Goal: Task Accomplishment & Management: Manage account settings

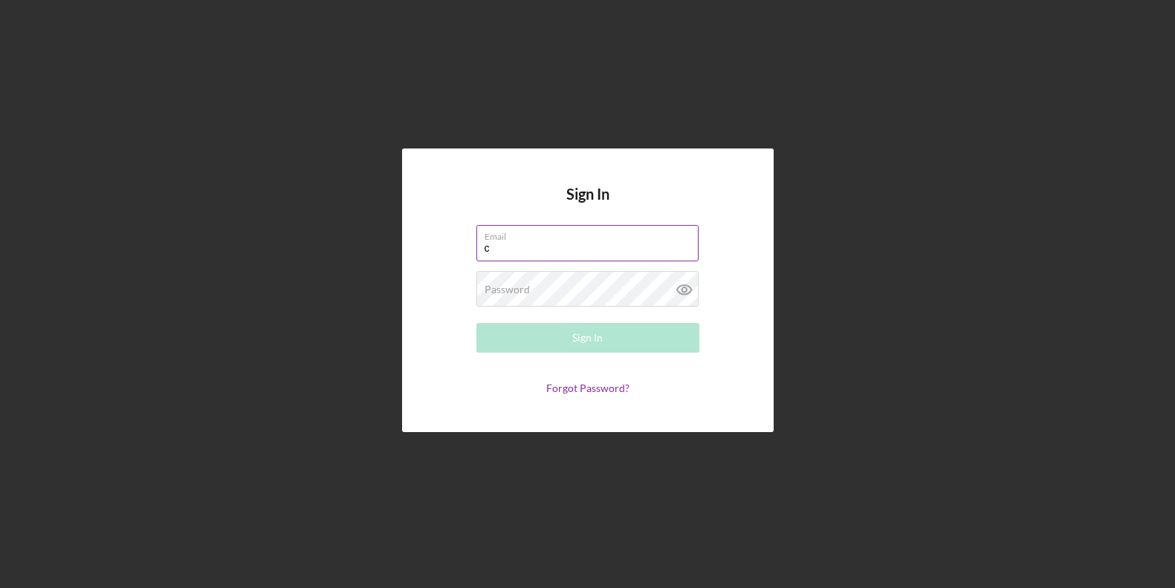
type input "[EMAIL_ADDRESS][DOMAIN_NAME]"
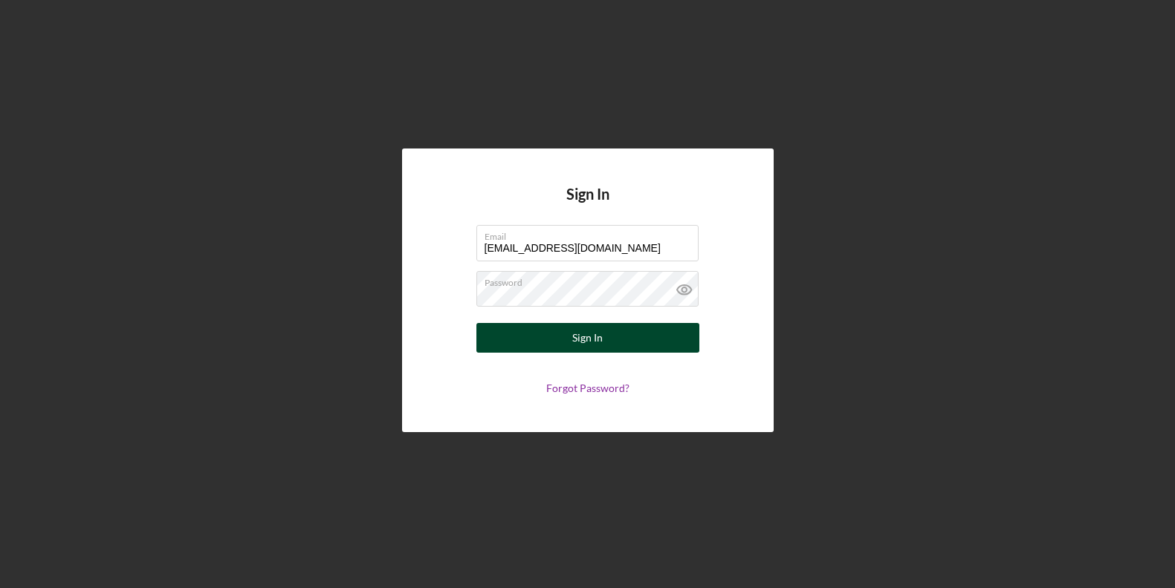
click at [611, 341] on button "Sign In" at bounding box center [587, 338] width 223 height 30
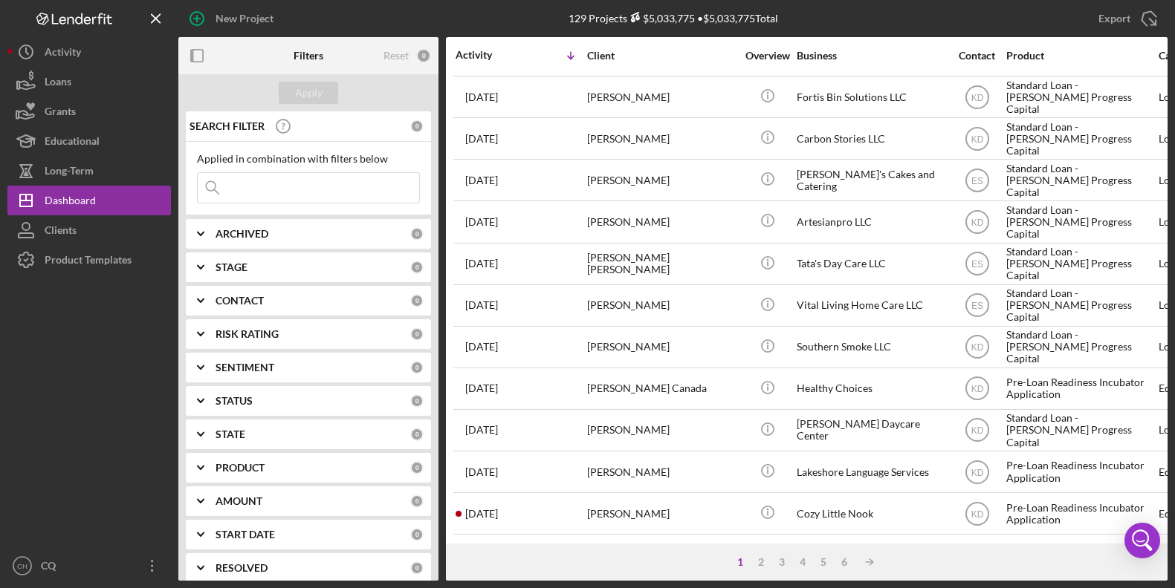
scroll to position [295, 0]
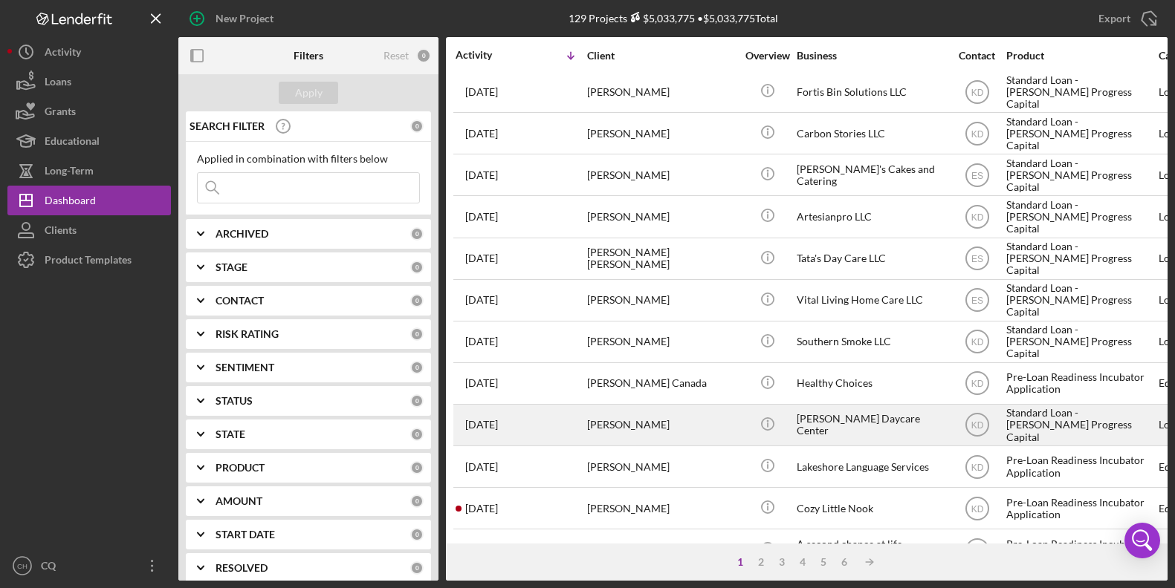
click at [498, 429] on time "[DATE]" at bounding box center [481, 425] width 33 height 12
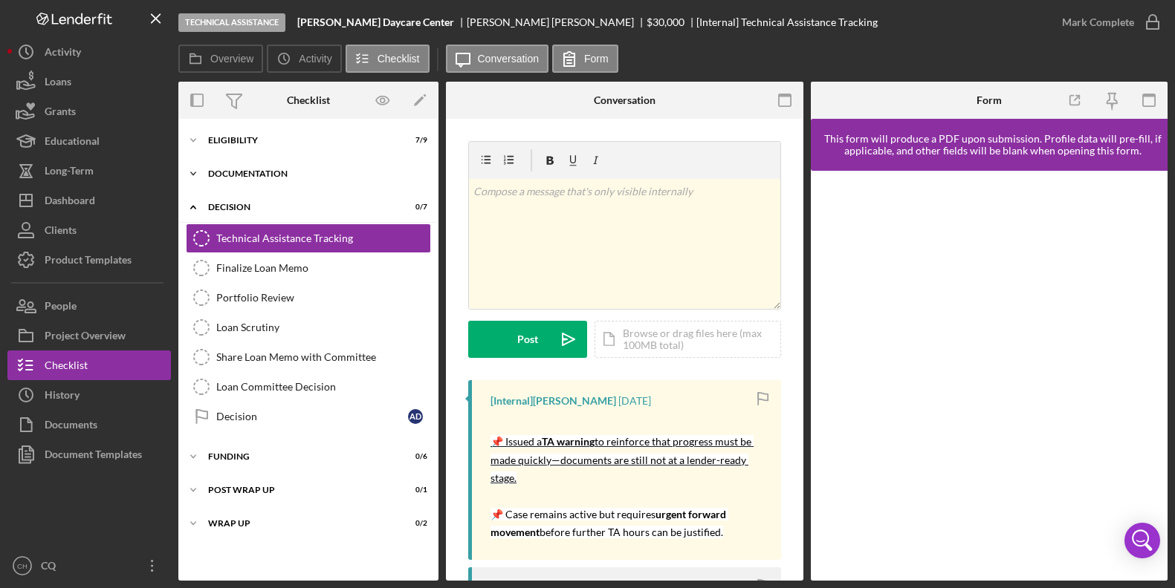
click at [228, 166] on div "Icon/Expander Documentation 0 / 23" at bounding box center [308, 174] width 260 height 30
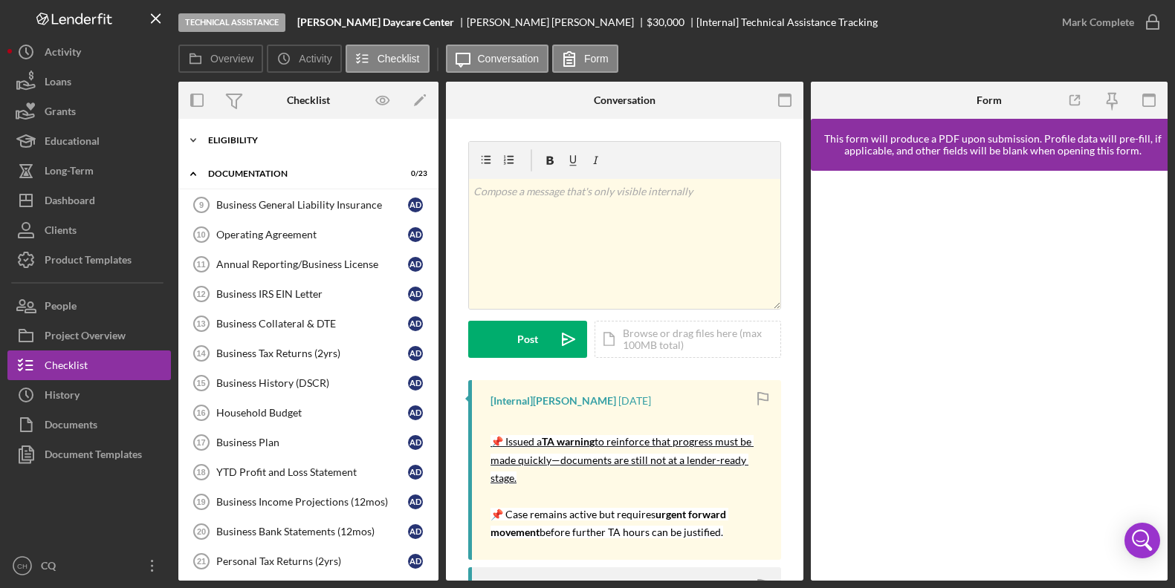
click at [236, 140] on div "Eligibility" at bounding box center [314, 140] width 212 height 9
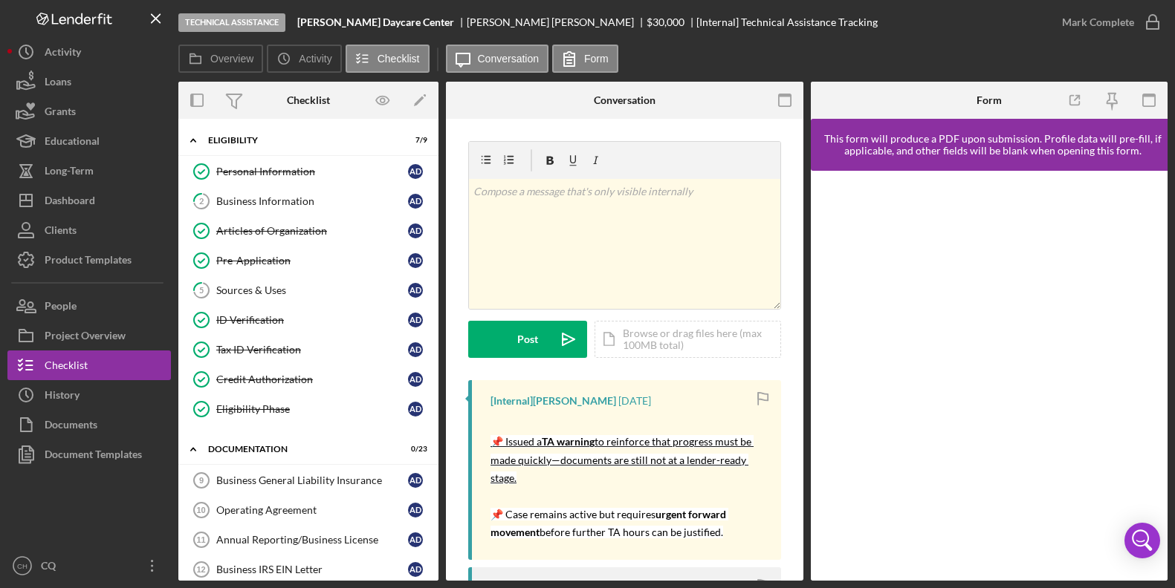
drag, startPoint x: 432, startPoint y: 264, endPoint x: 440, endPoint y: 288, distance: 25.1
click at [440, 288] on div "Overview Internal Workflow Stage Technical Assistance Icon/Dropdown Arrow Archi…" at bounding box center [672, 331] width 989 height 499
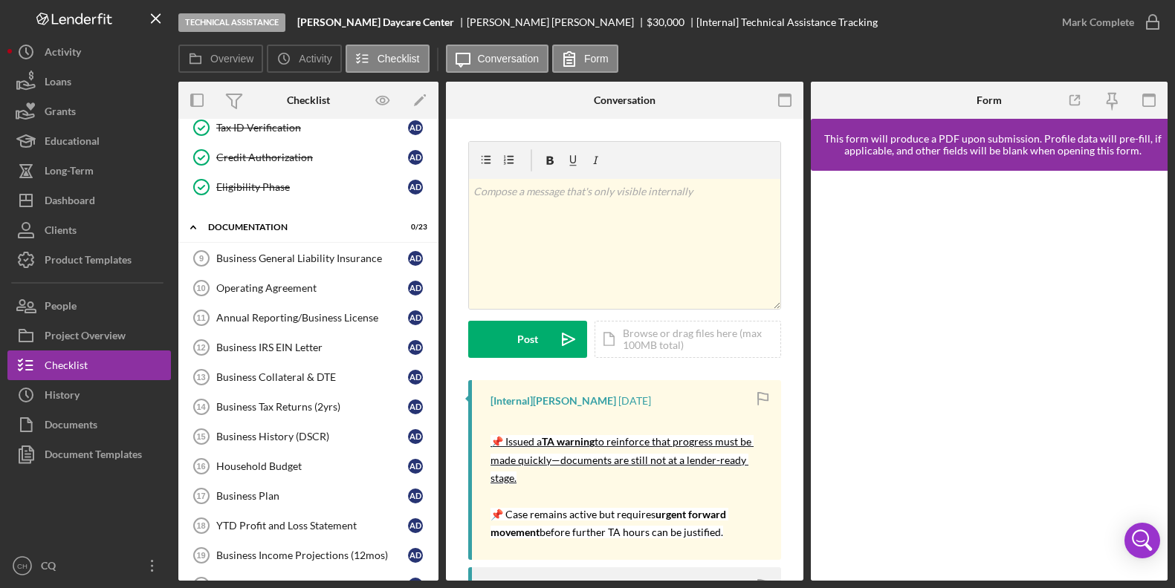
scroll to position [222, 0]
click at [296, 354] on div "Business IRS EIN Letter" at bounding box center [312, 348] width 192 height 12
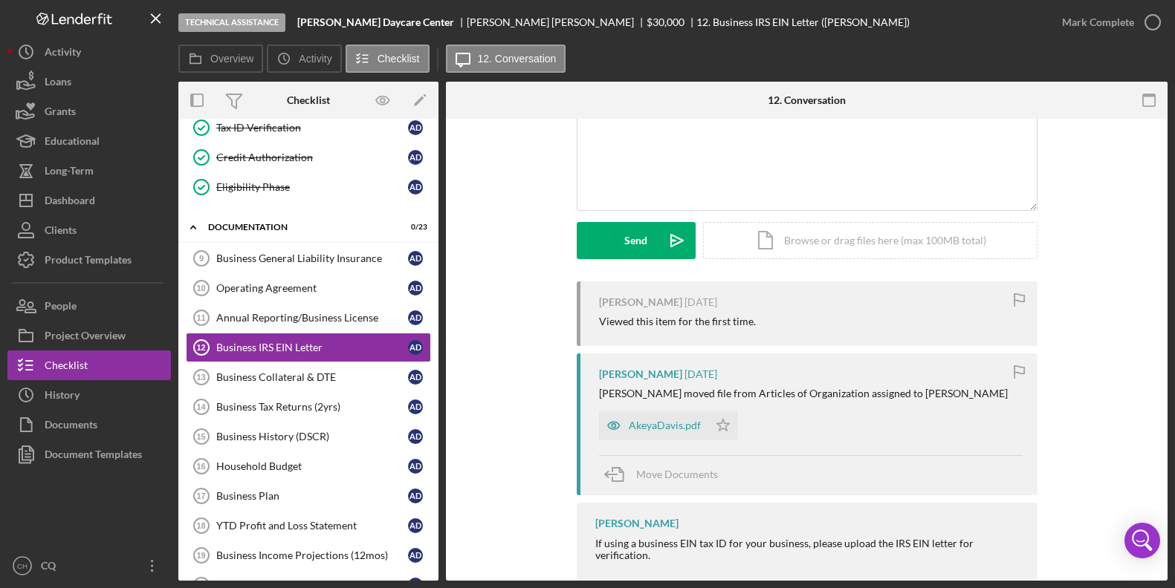
scroll to position [157, 0]
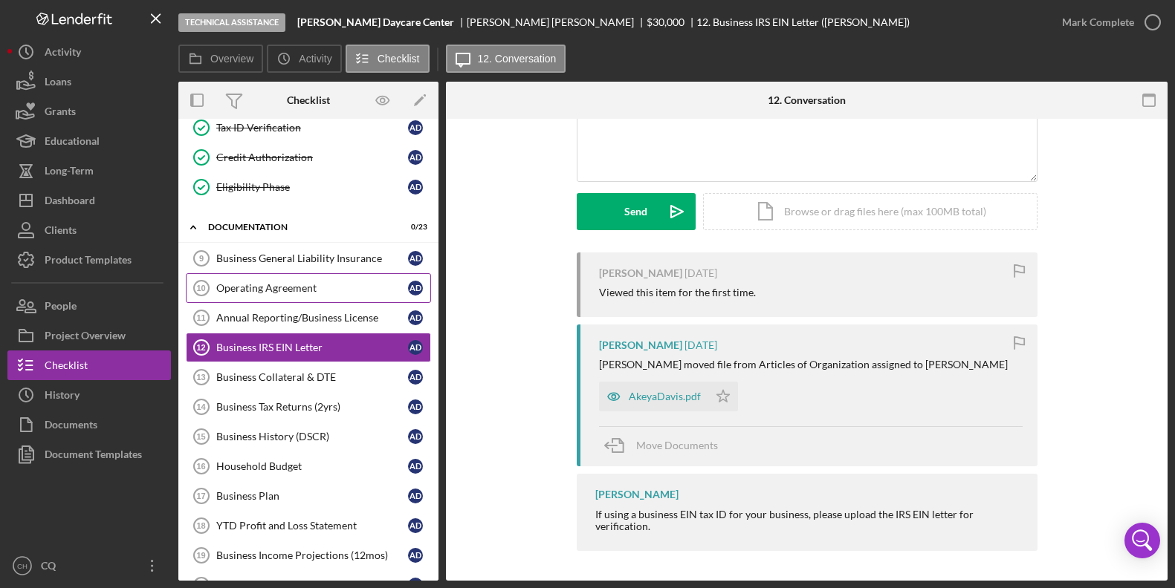
click at [301, 284] on div "Operating Agreement" at bounding box center [312, 288] width 192 height 12
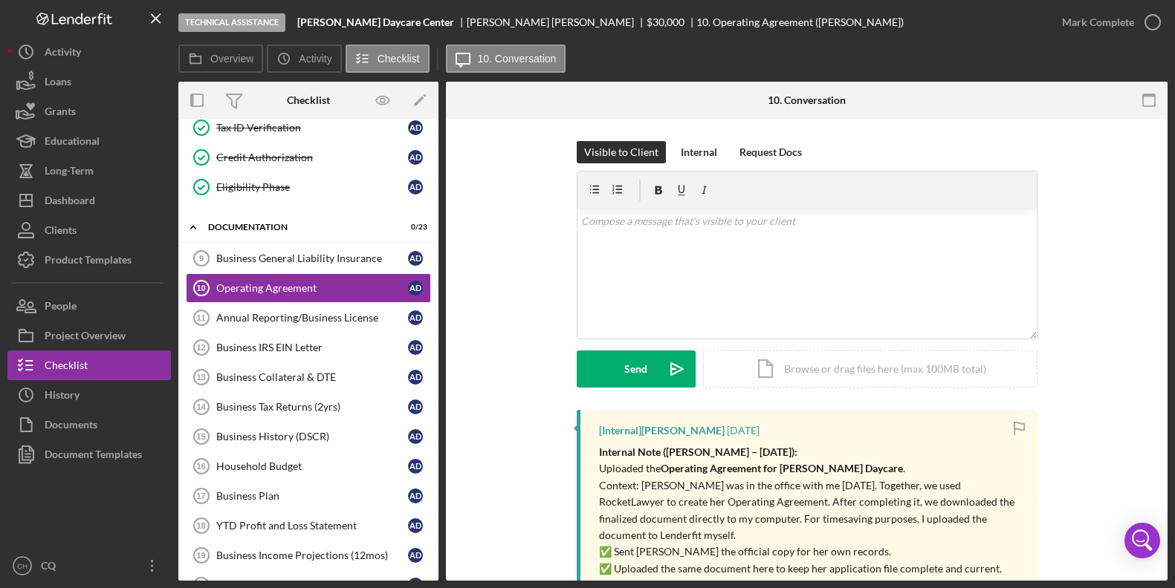
drag, startPoint x: 1162, startPoint y: 307, endPoint x: 1169, endPoint y: 341, distance: 35.0
click at [1169, 341] on div "Technical Assistance [PERSON_NAME] Daycare Center [PERSON_NAME] $30,000 $30,000…" at bounding box center [587, 294] width 1175 height 588
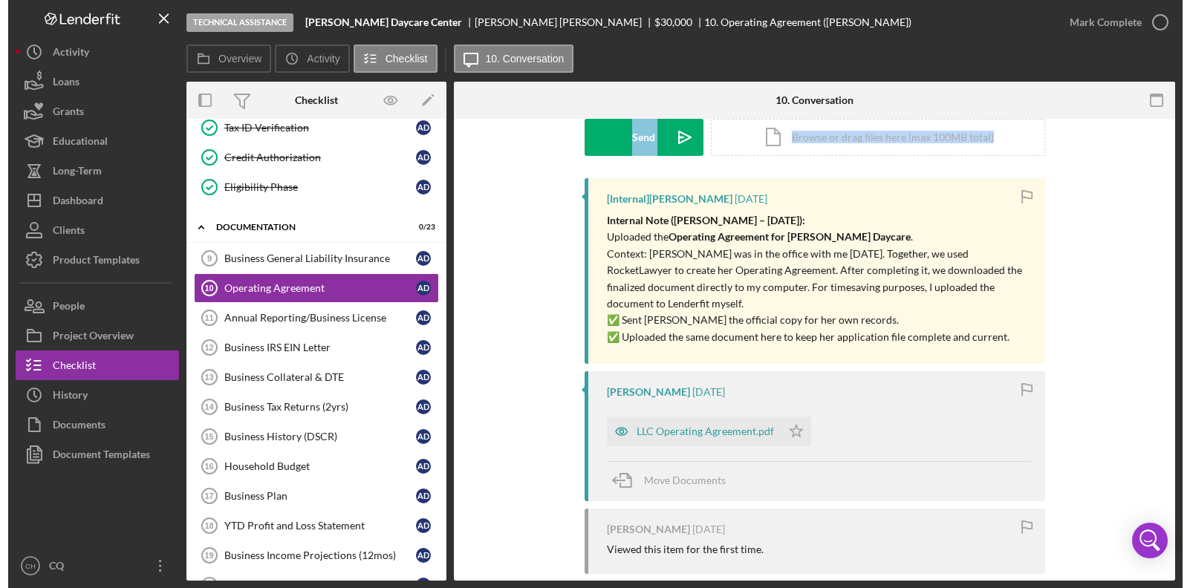
scroll to position [238, 0]
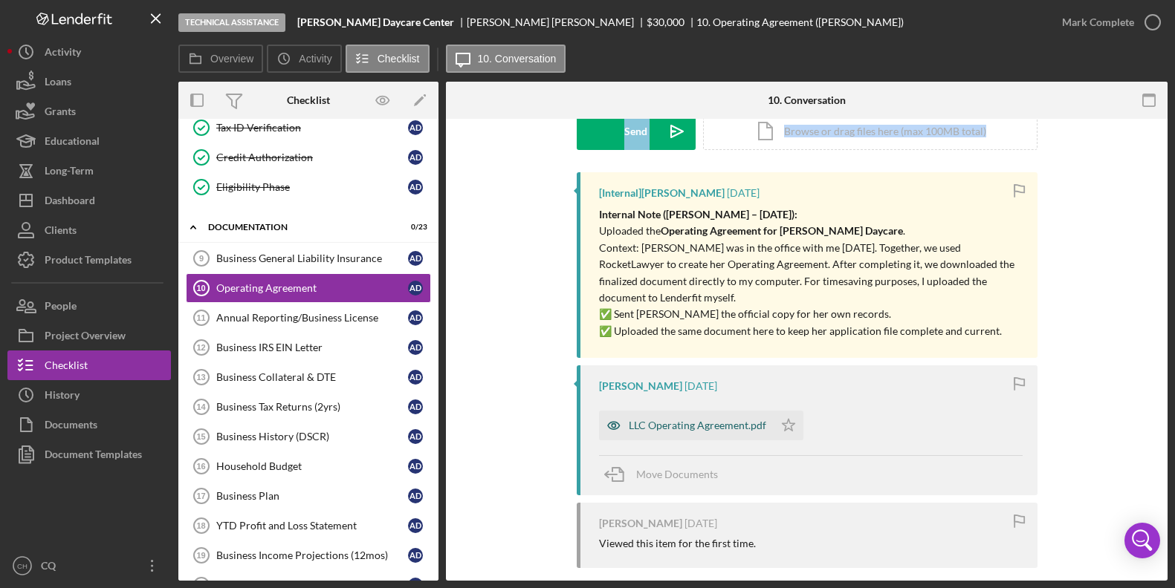
click at [716, 420] on div "LLC Operating Agreement.pdf" at bounding box center [697, 426] width 137 height 12
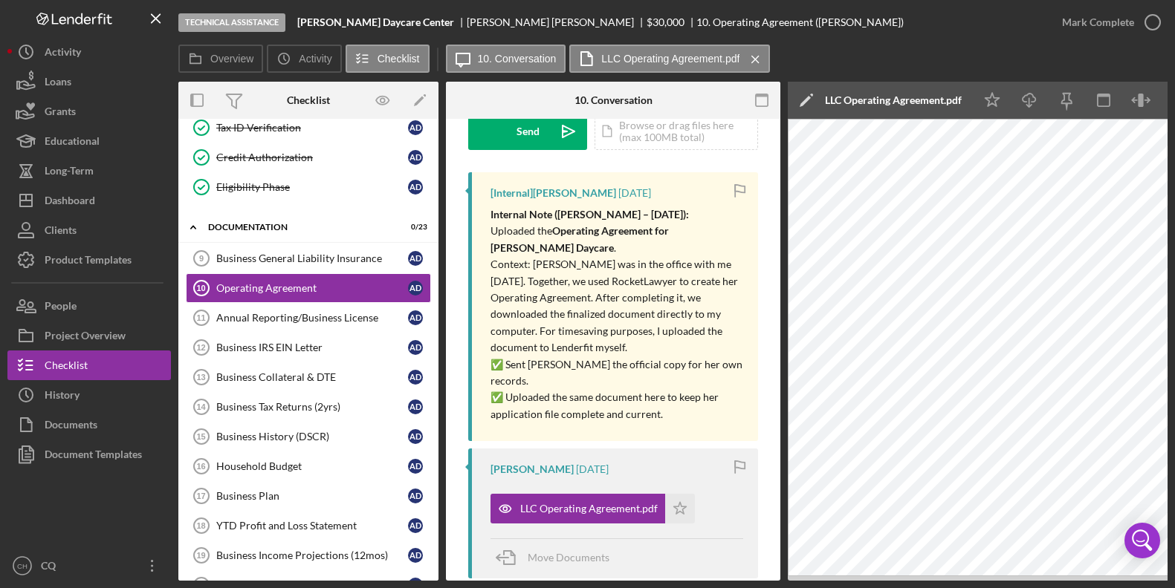
click at [1172, 328] on div "Technical Assistance [PERSON_NAME] Daycare Center [PERSON_NAME] $30,000 $30,000…" at bounding box center [587, 294] width 1175 height 588
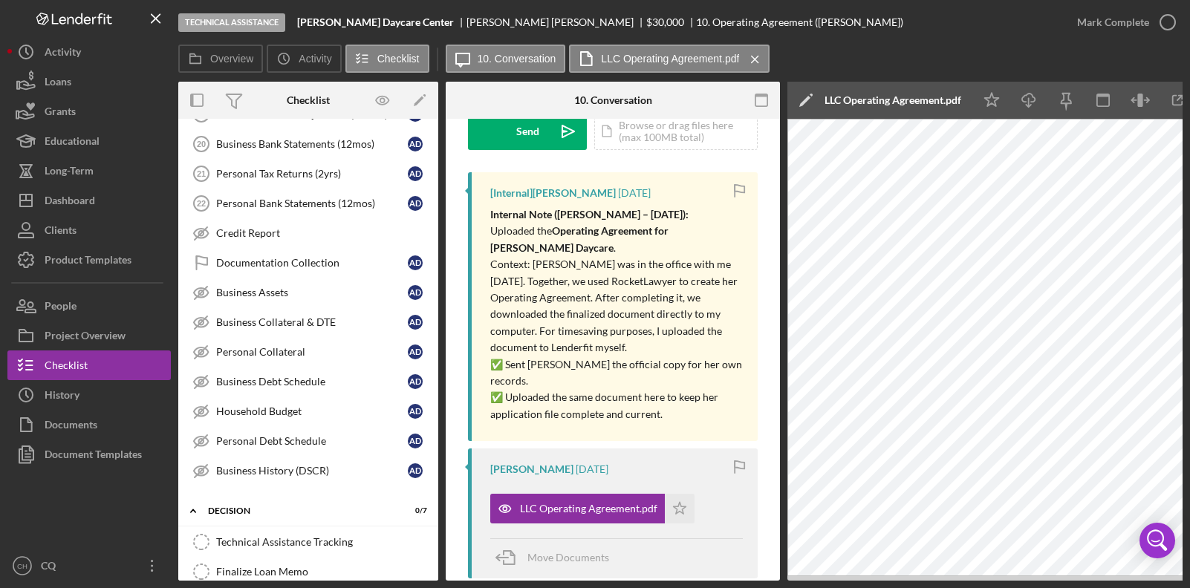
scroll to position [639, 0]
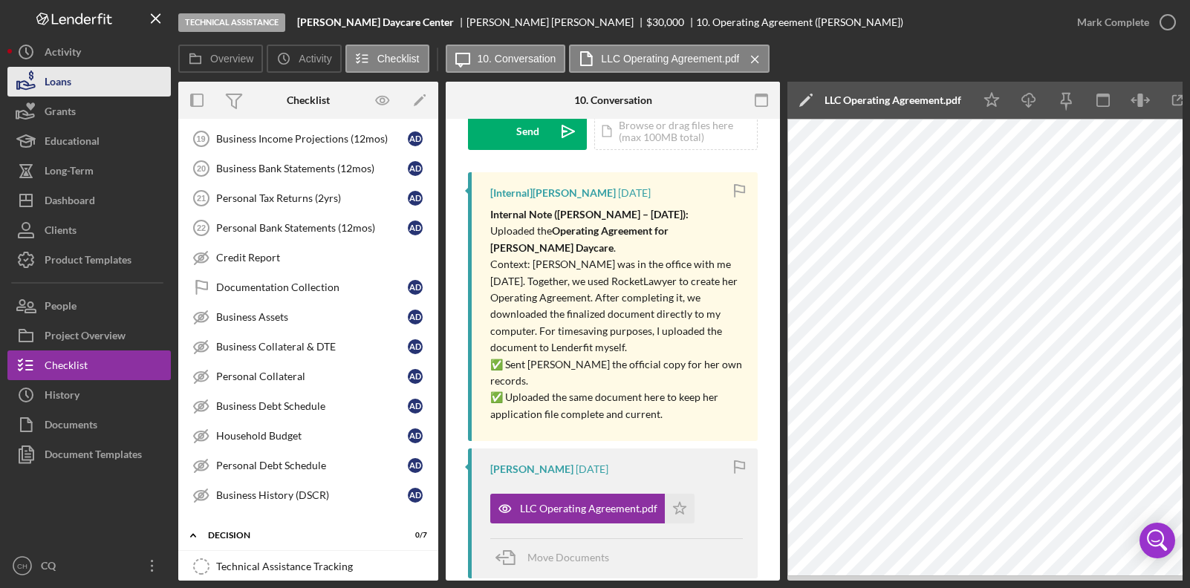
click at [58, 88] on div "Loans" at bounding box center [58, 83] width 27 height 33
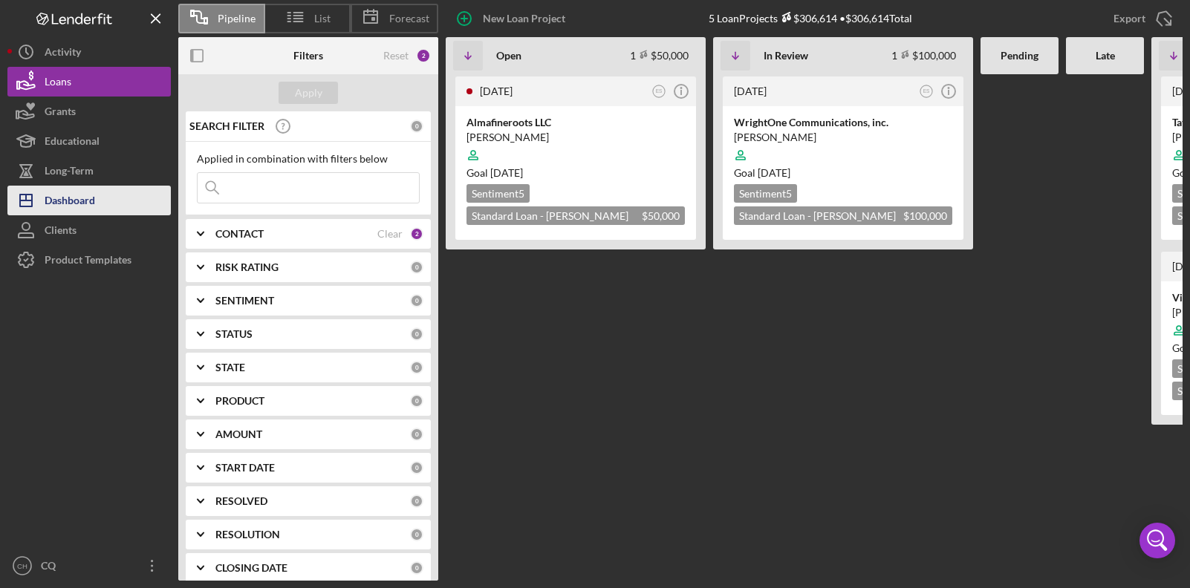
click at [94, 207] on div "Dashboard" at bounding box center [70, 202] width 51 height 33
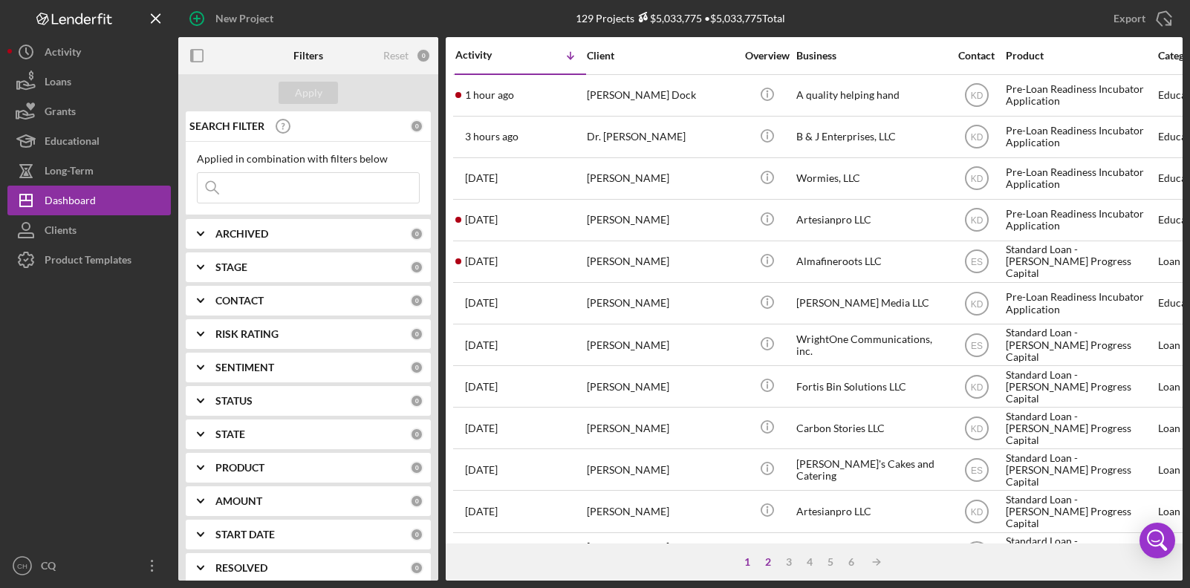
click at [767, 565] on div "2" at bounding box center [768, 562] width 21 height 12
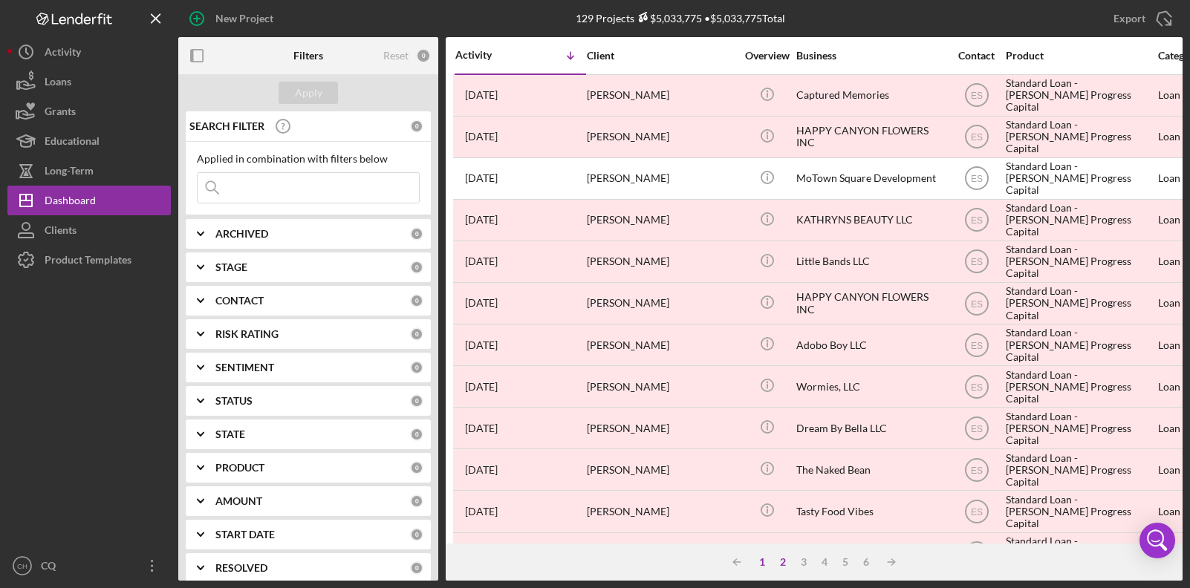
click at [759, 562] on div "1" at bounding box center [762, 562] width 21 height 12
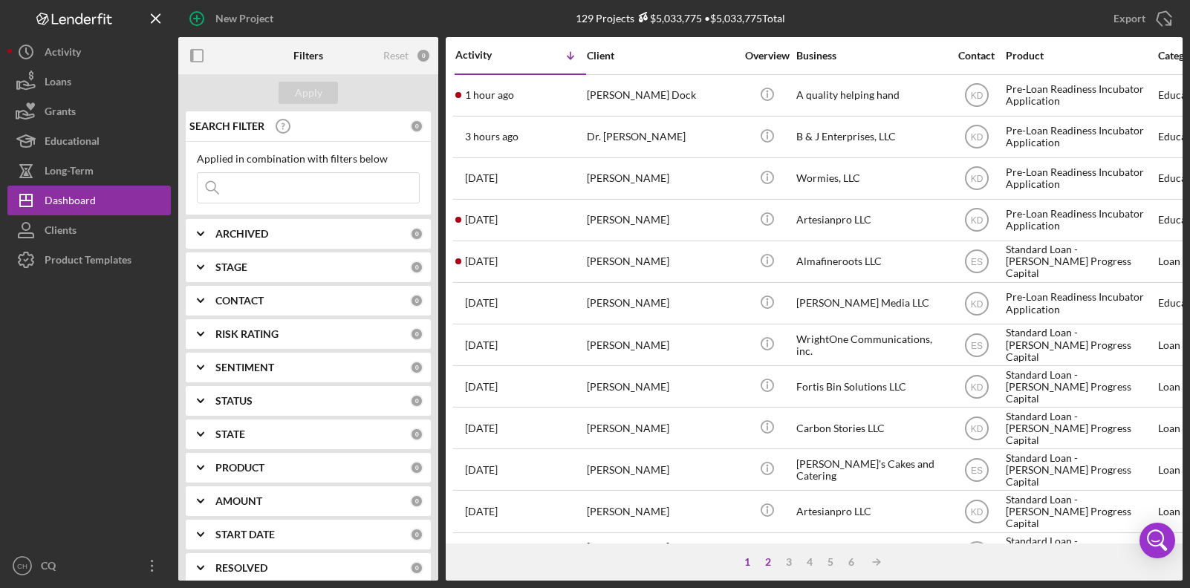
click at [761, 564] on div "2" at bounding box center [768, 562] width 21 height 12
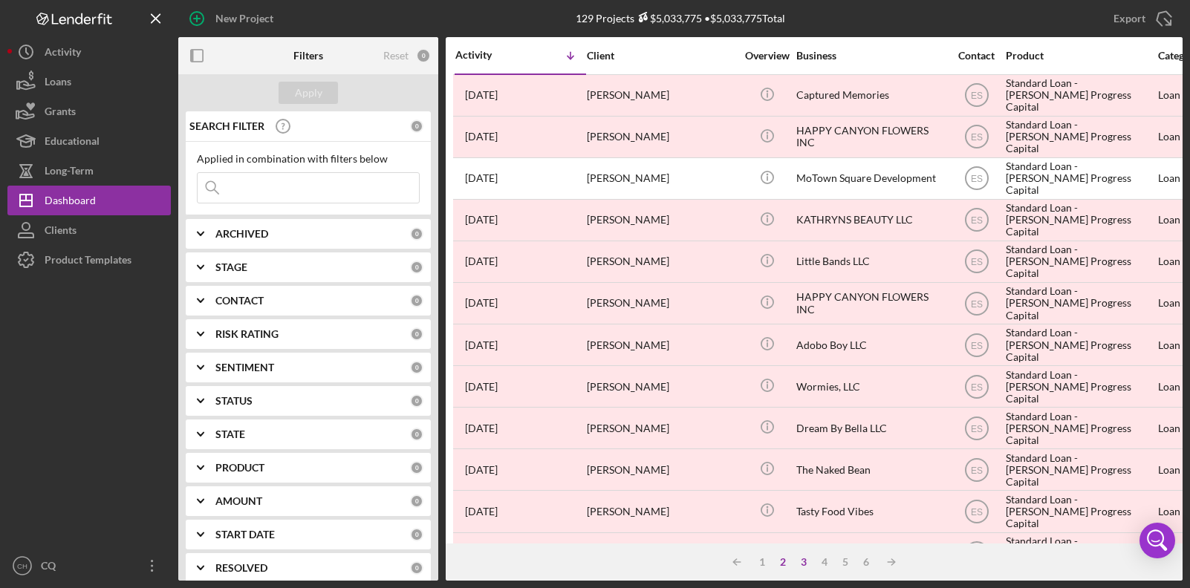
click at [800, 562] on div "3" at bounding box center [803, 562] width 21 height 12
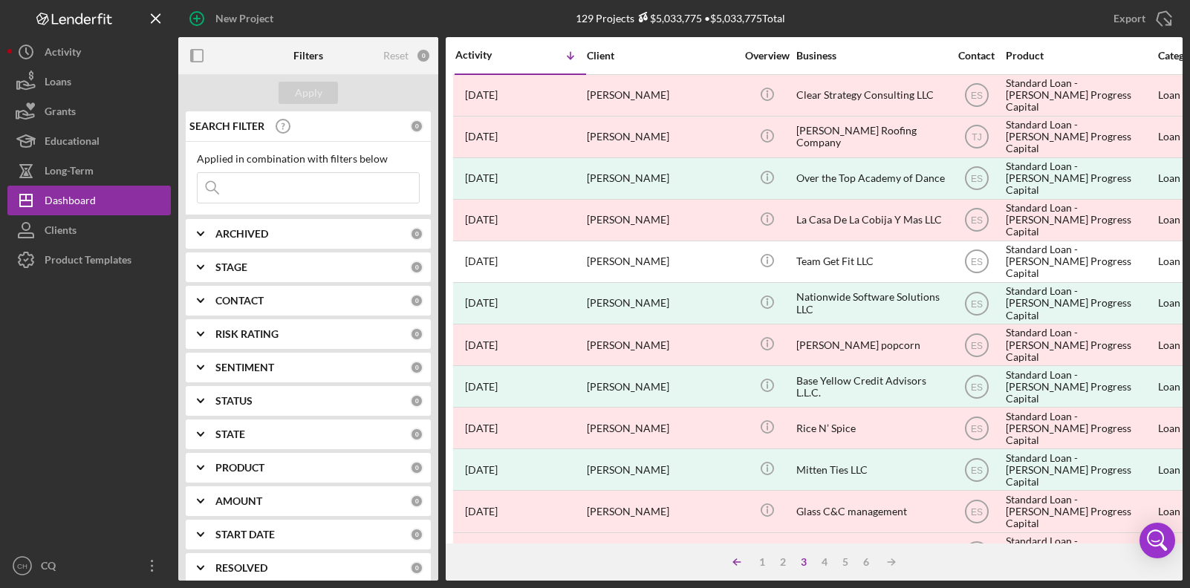
click at [736, 563] on icon "Icon/Table Sort Arrow" at bounding box center [737, 563] width 30 height 30
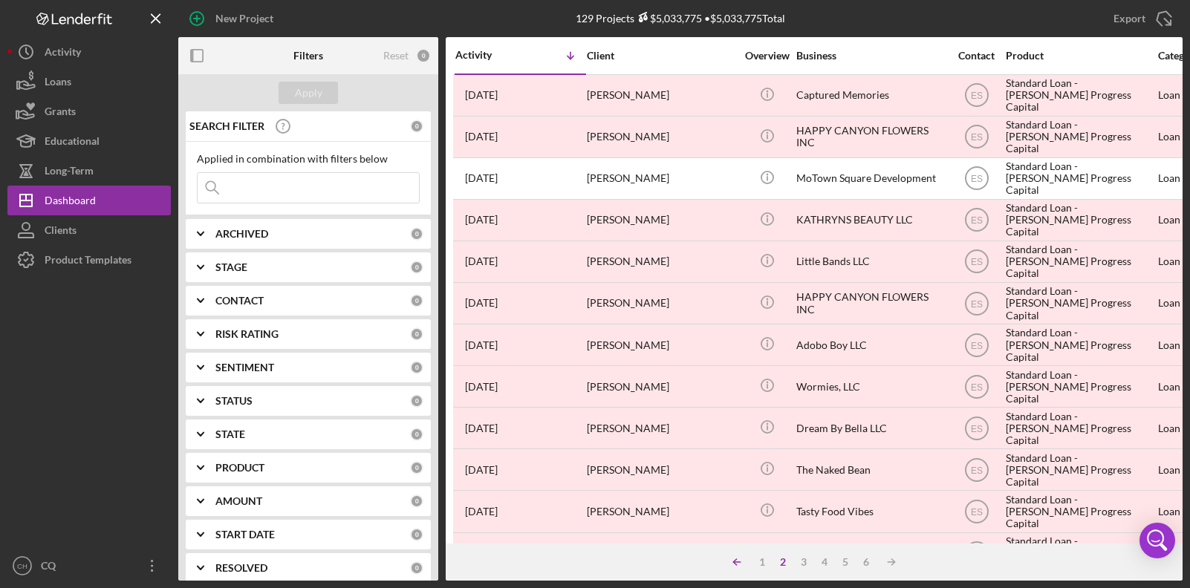
click at [736, 563] on icon "Icon/Table Sort Arrow" at bounding box center [737, 563] width 30 height 30
